Goal: Task Accomplishment & Management: Manage account settings

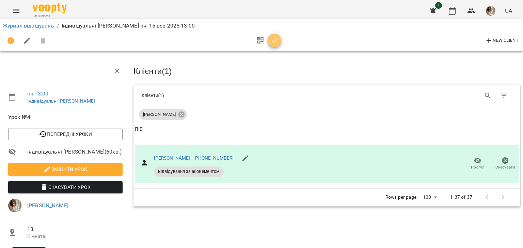
click at [276, 39] on icon "button" at bounding box center [275, 40] width 6 height 4
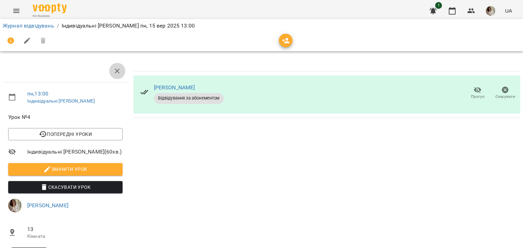
click at [115, 72] on icon "button" at bounding box center [117, 71] width 5 height 5
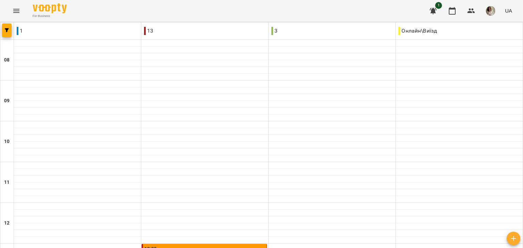
scroll to position [242, 0]
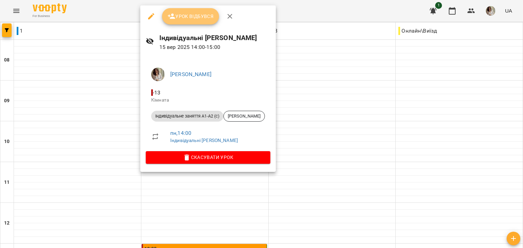
click at [170, 22] on button "Урок відбувся" at bounding box center [190, 16] width 57 height 16
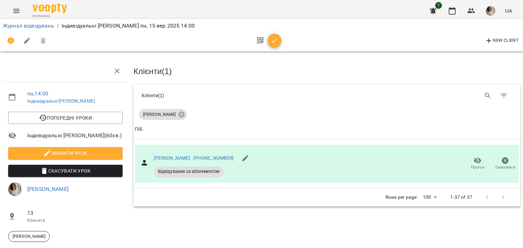
click at [267, 45] on div at bounding box center [267, 41] width 28 height 16
click at [275, 41] on icon "button" at bounding box center [274, 41] width 8 height 8
